Goal: Task Accomplishment & Management: Manage account settings

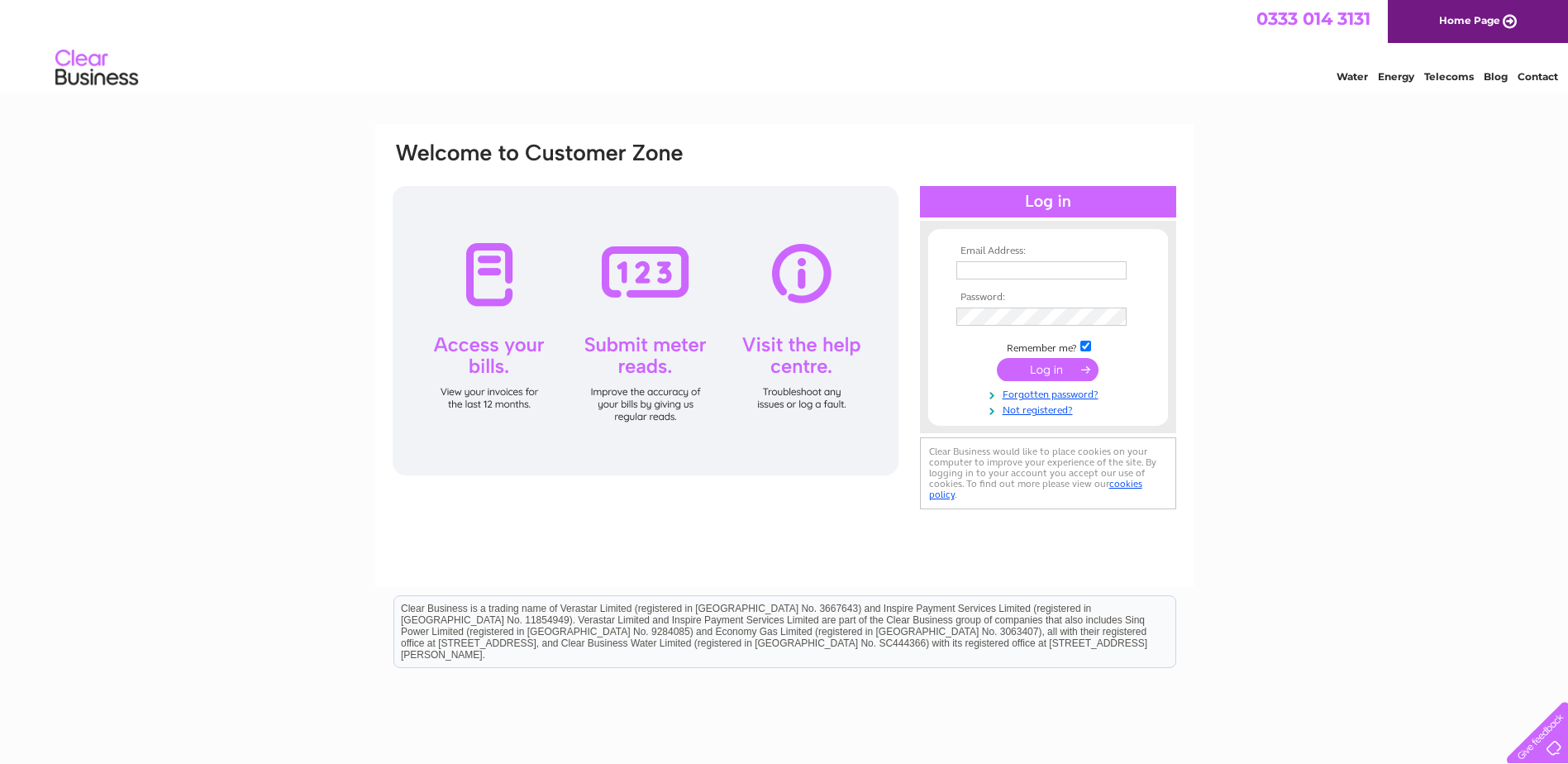
type input "finance@cakedecorgroup.com"
click at [1051, 364] on input "submit" at bounding box center [1047, 369] width 102 height 23
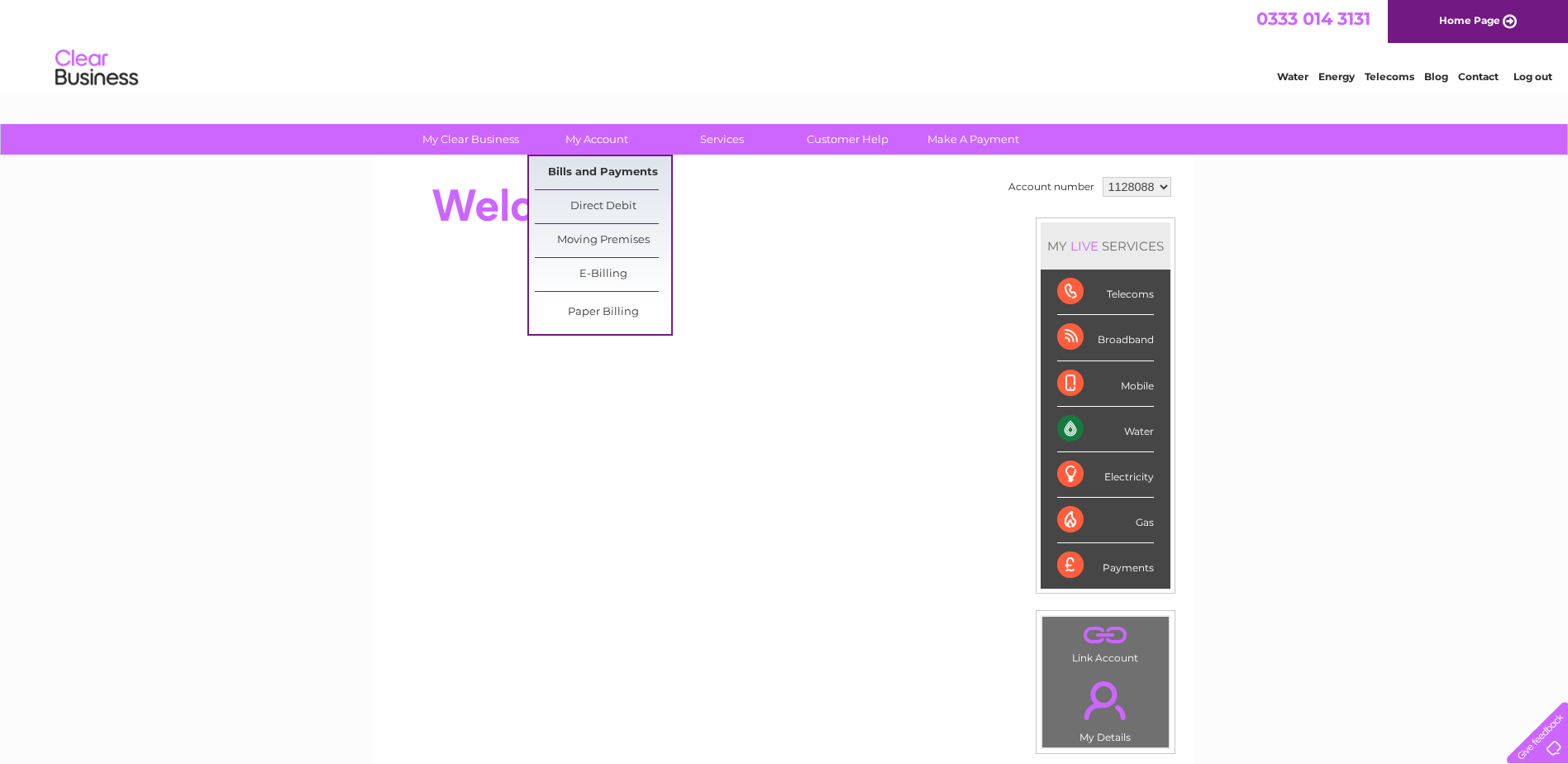
click at [570, 166] on link "Bills and Payments" at bounding box center [603, 173] width 137 height 33
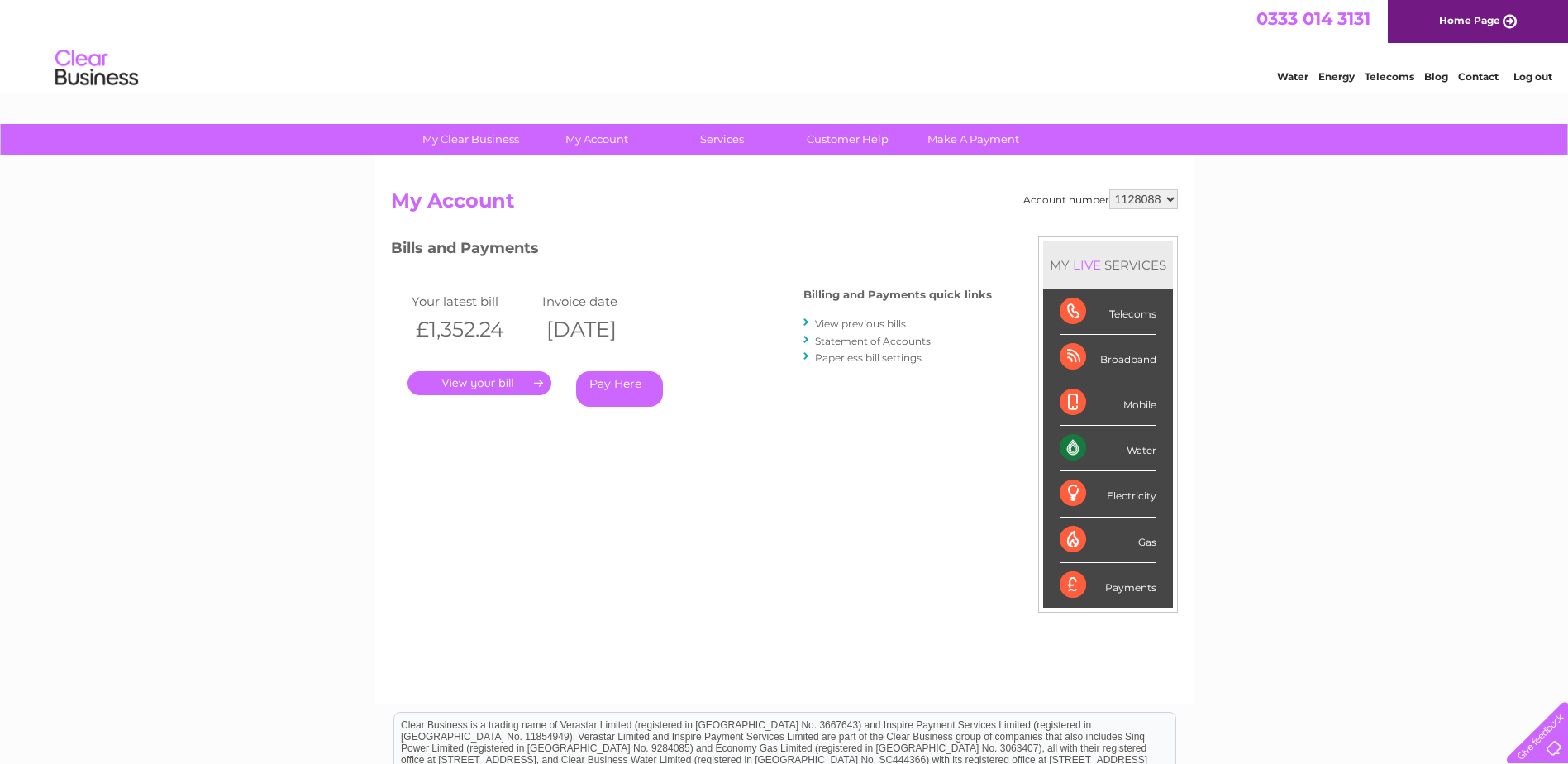
click at [451, 384] on link "." at bounding box center [479, 382] width 144 height 24
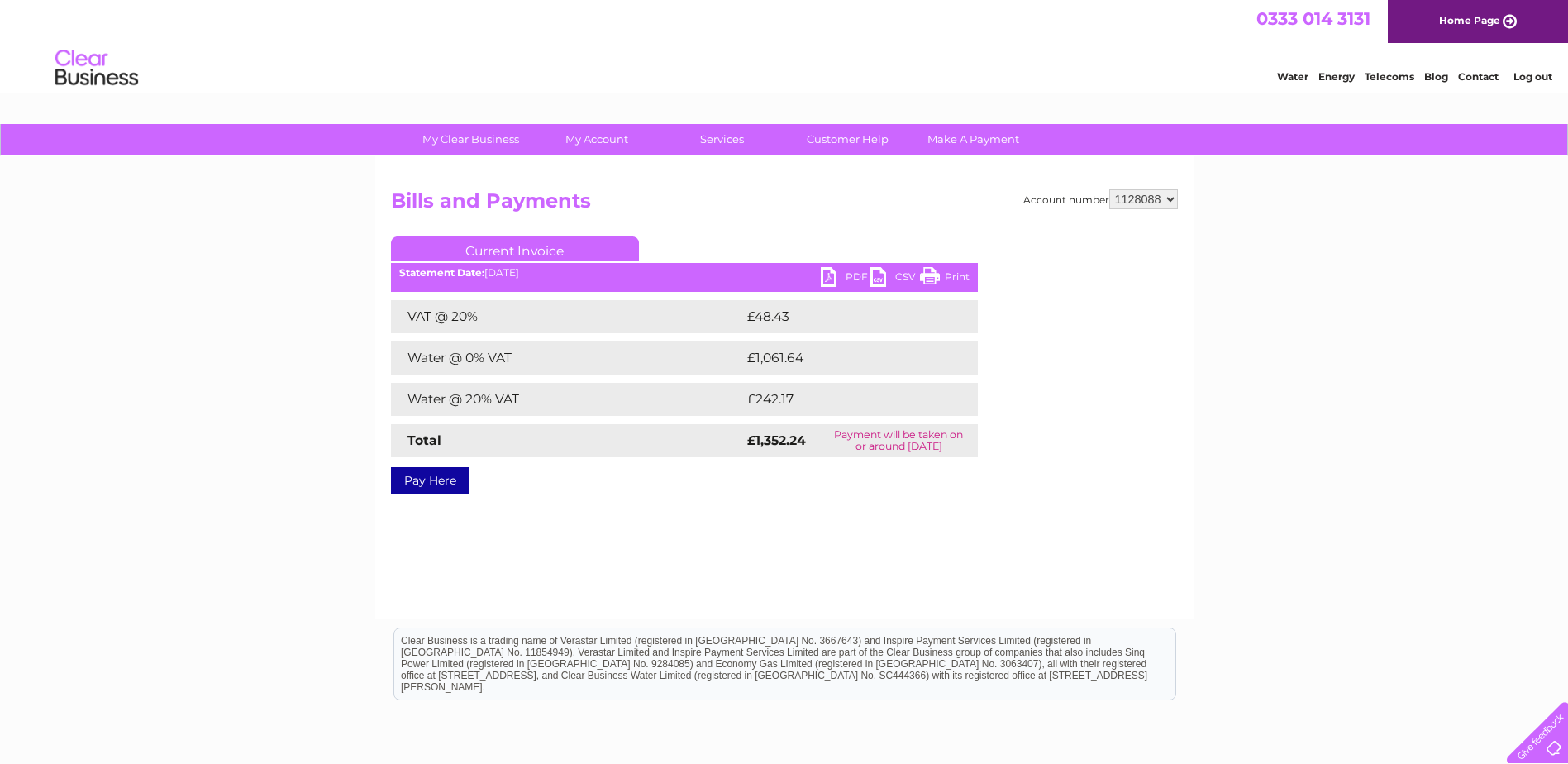
click at [825, 269] on link "PDF" at bounding box center [846, 279] width 50 height 24
click at [1272, 384] on div "My Clear Business Login Details My Details My Preferences Link Account My Accou…" at bounding box center [784, 513] width 1568 height 778
